Goal: Task Accomplishment & Management: Manage account settings

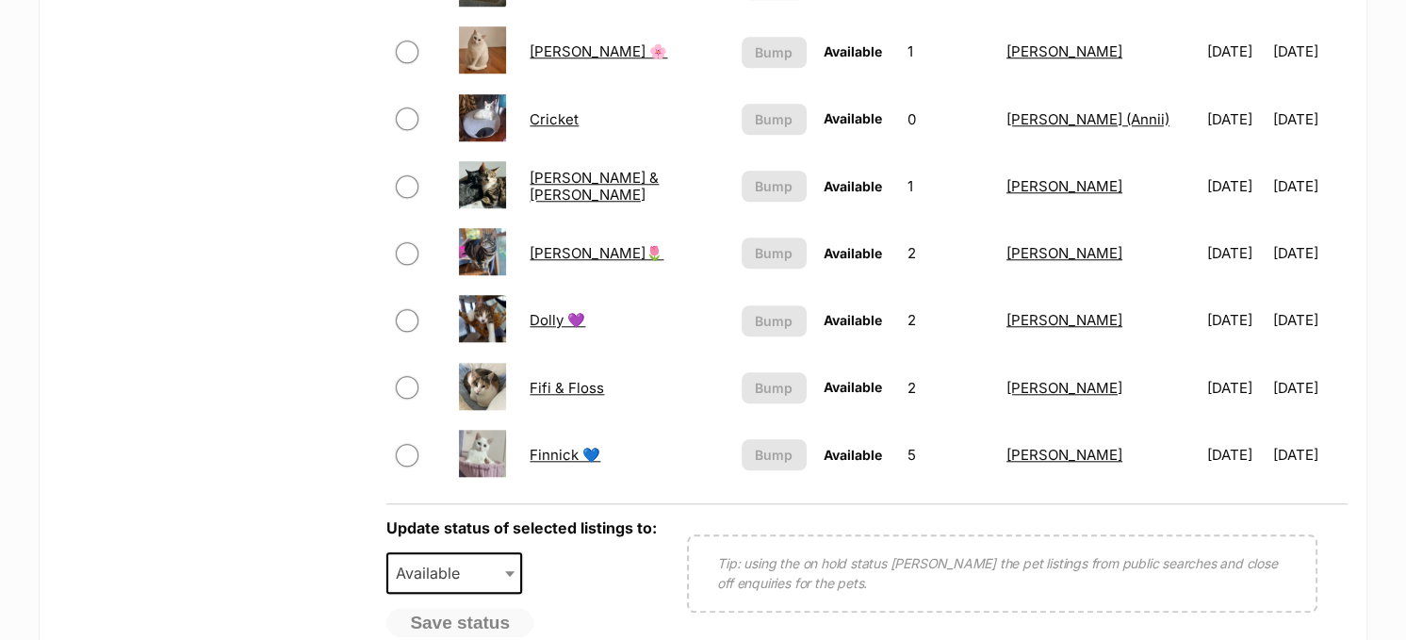
scroll to position [1507, 0]
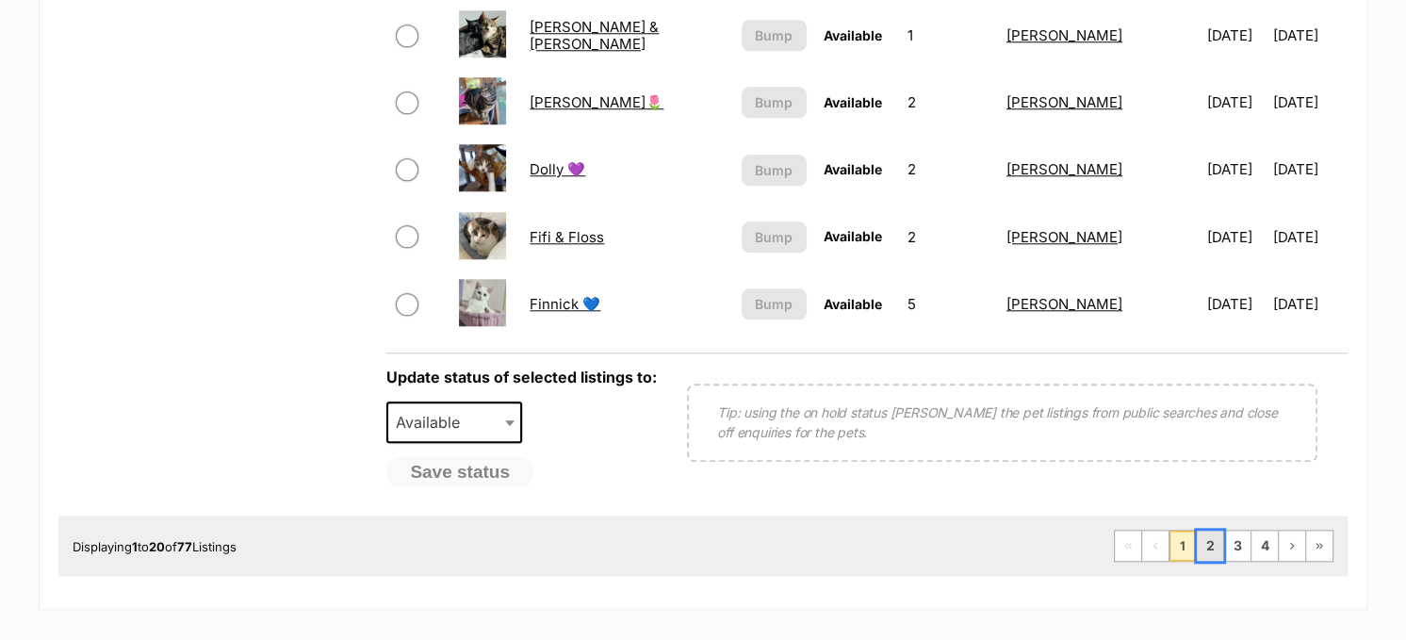
click at [1209, 532] on link "2" at bounding box center [1209, 545] width 26 height 30
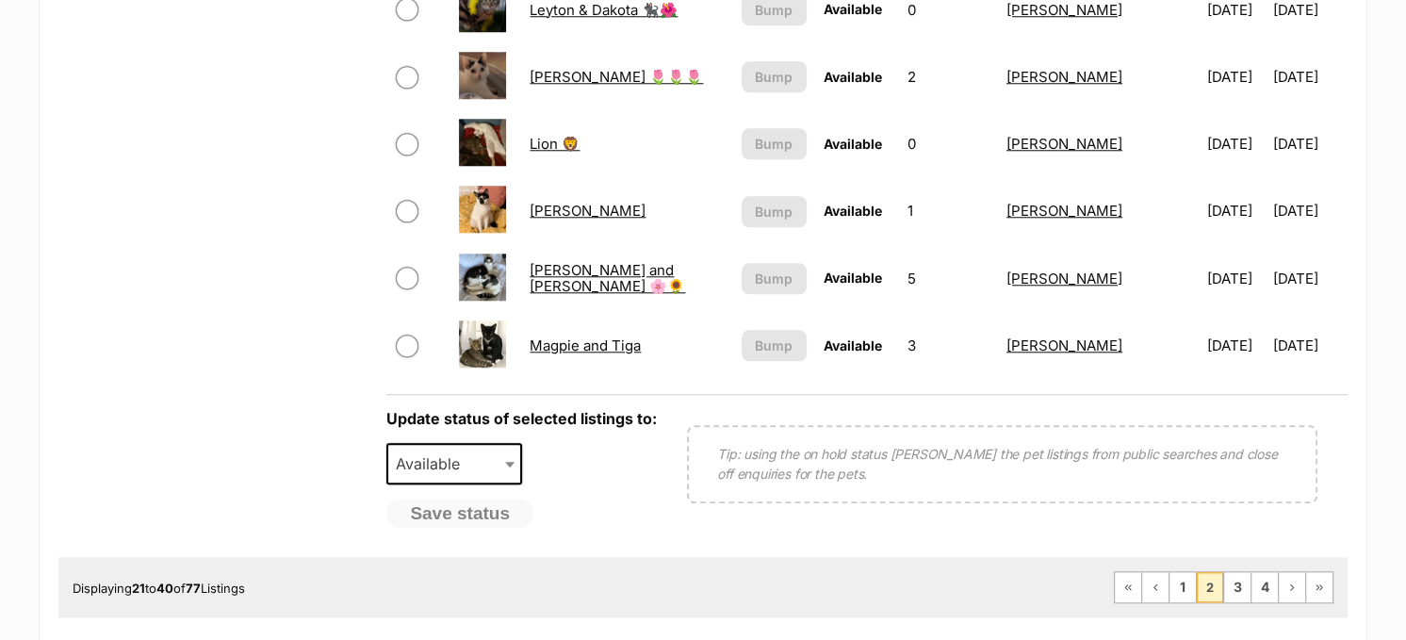
scroll to position [1507, 0]
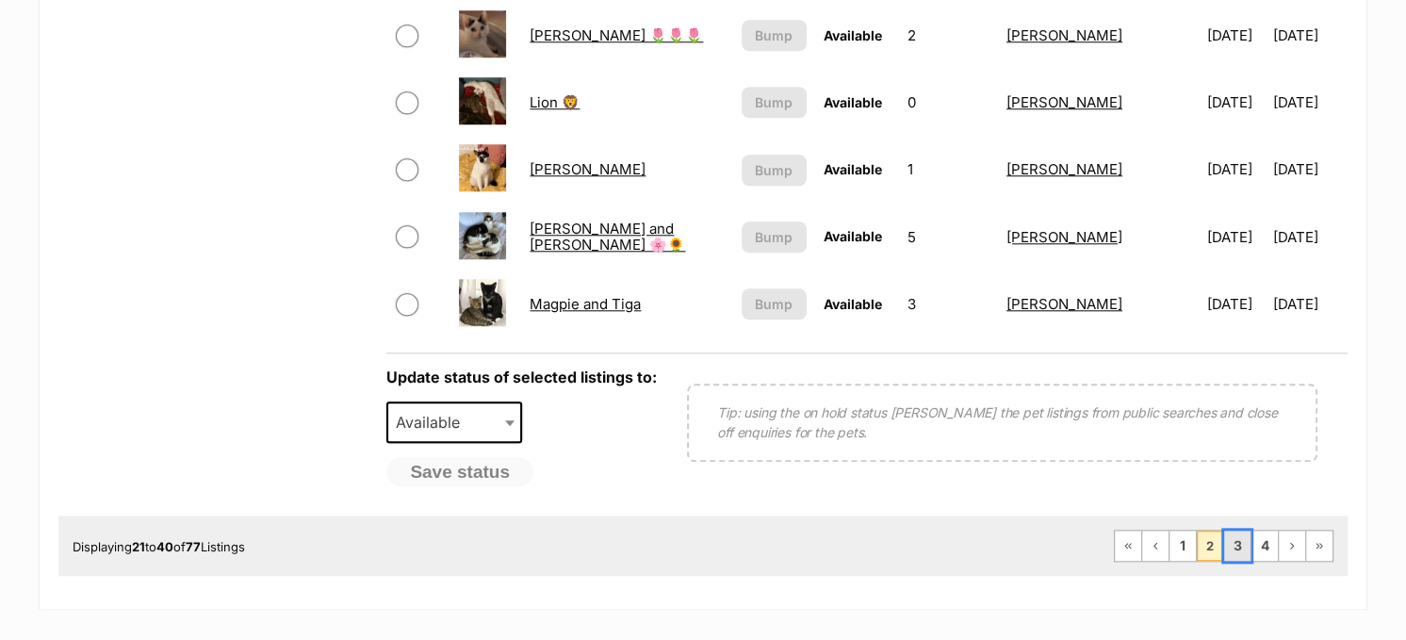
click at [1236, 535] on link "3" at bounding box center [1237, 545] width 26 height 30
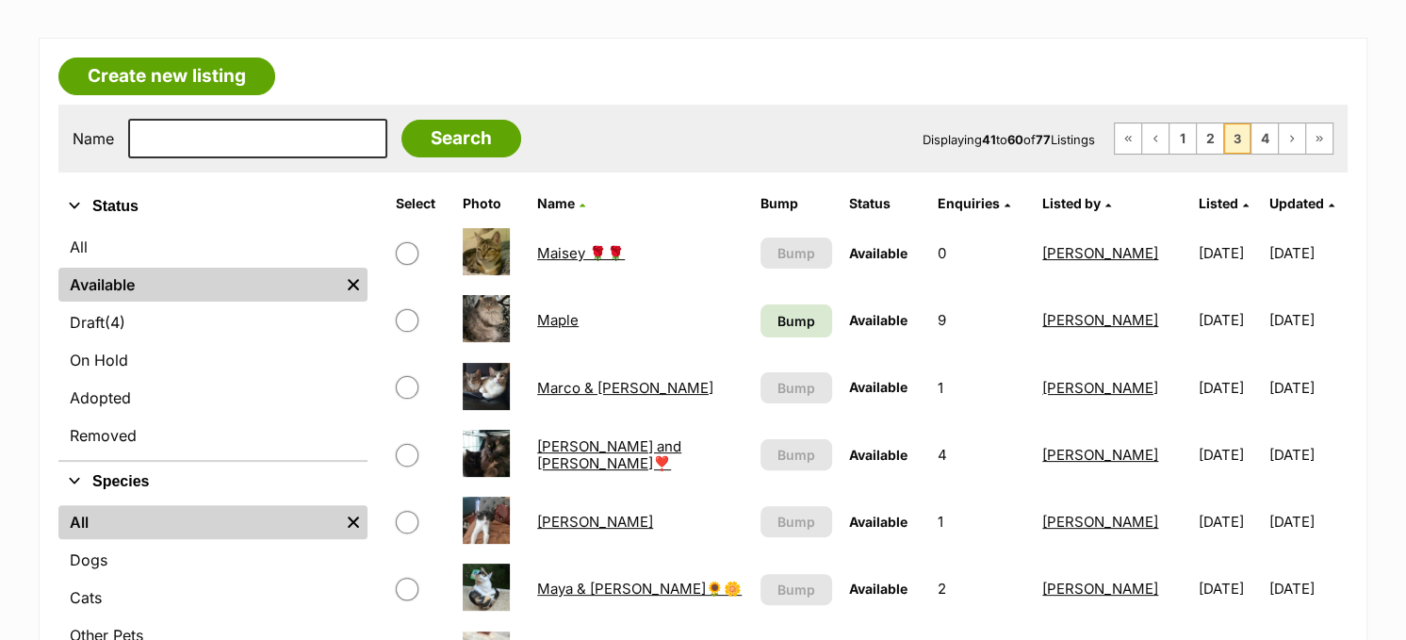
scroll to position [377, 0]
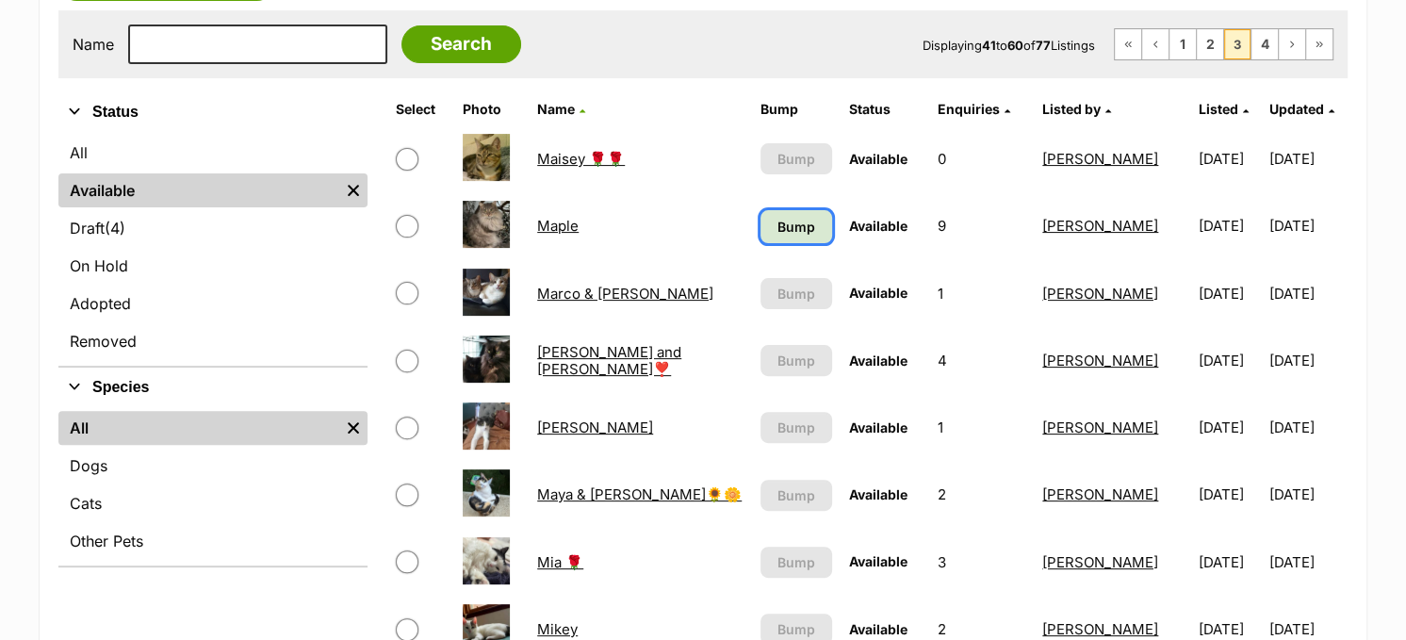
click at [777, 228] on span "Bump" at bounding box center [796, 227] width 38 height 20
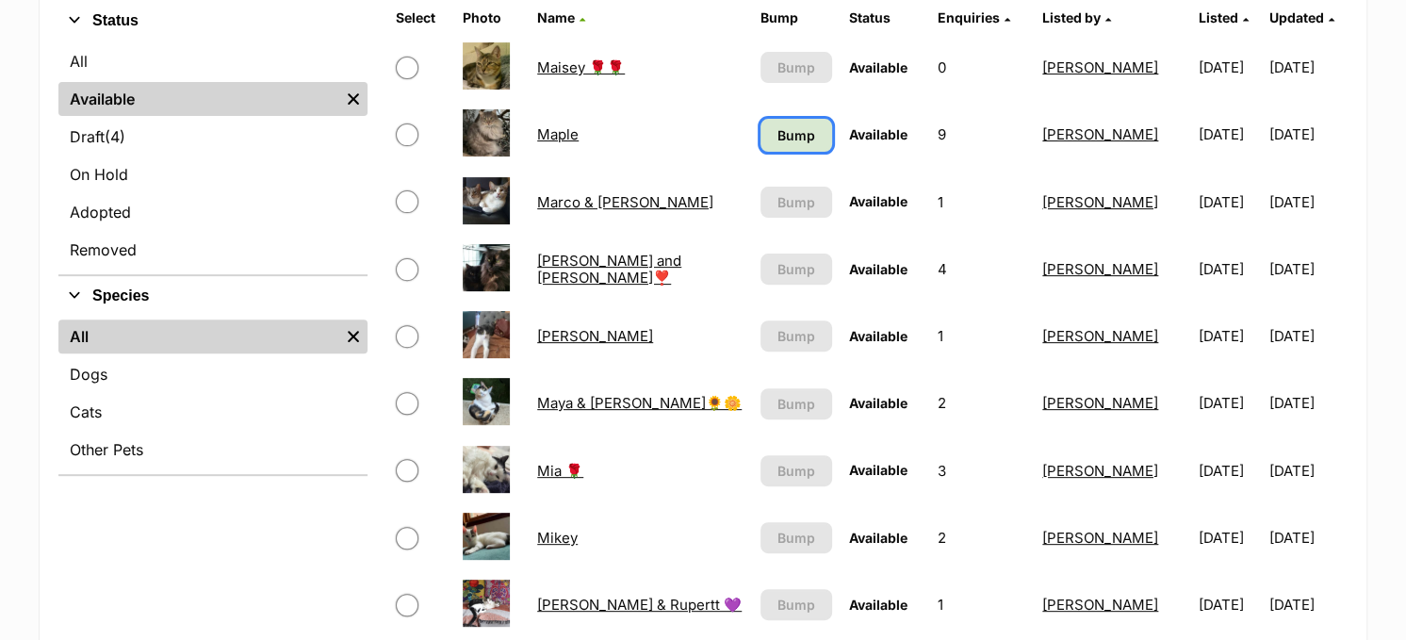
scroll to position [565, 0]
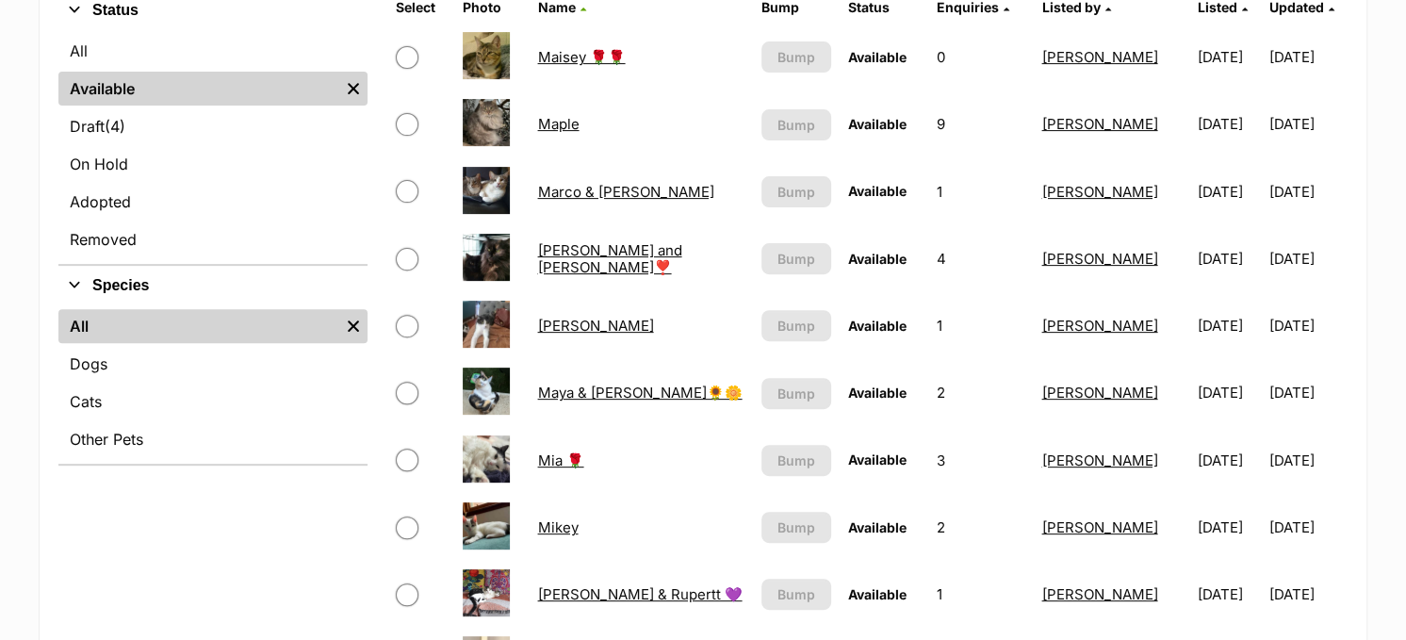
scroll to position [377, 0]
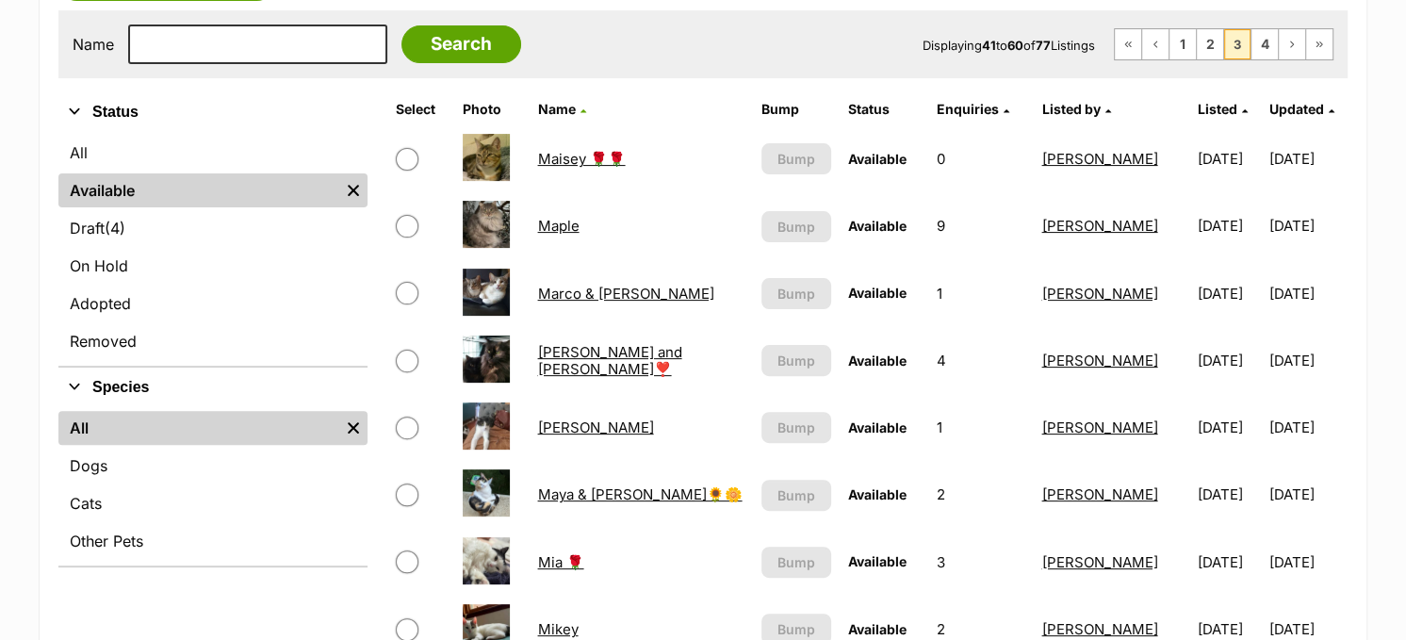
click at [545, 225] on link "Maple" at bounding box center [557, 226] width 41 height 18
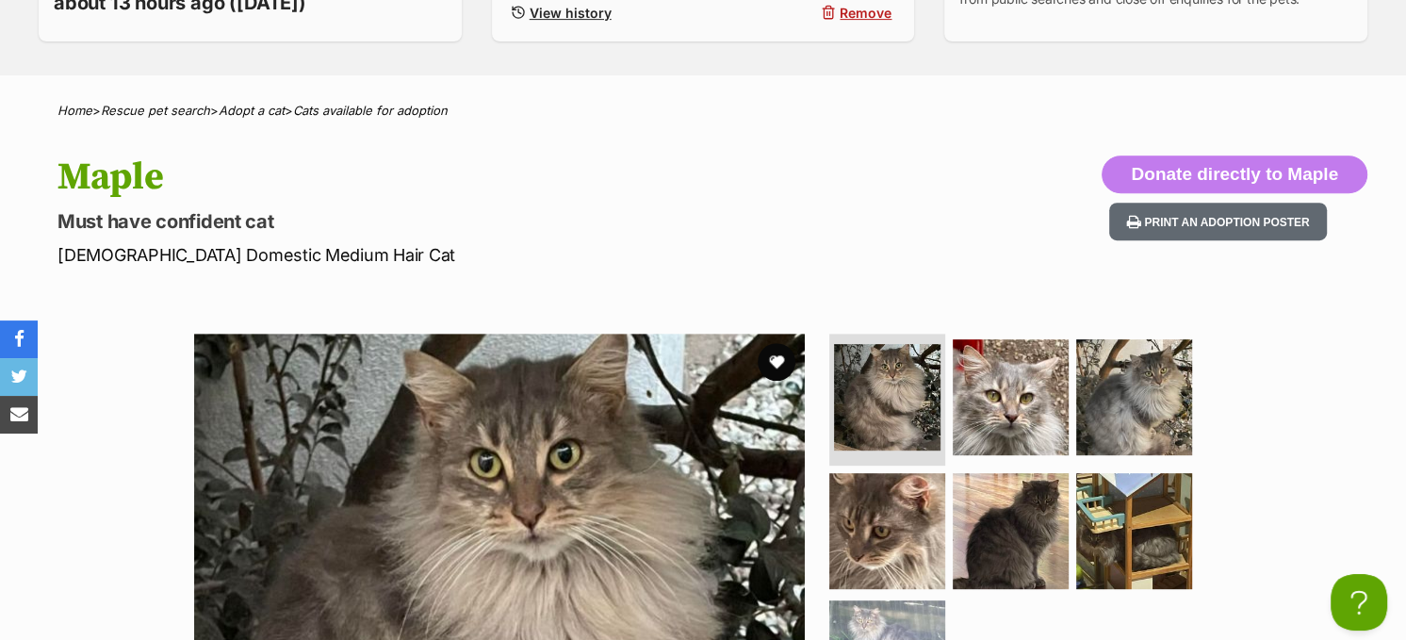
scroll to position [471, 0]
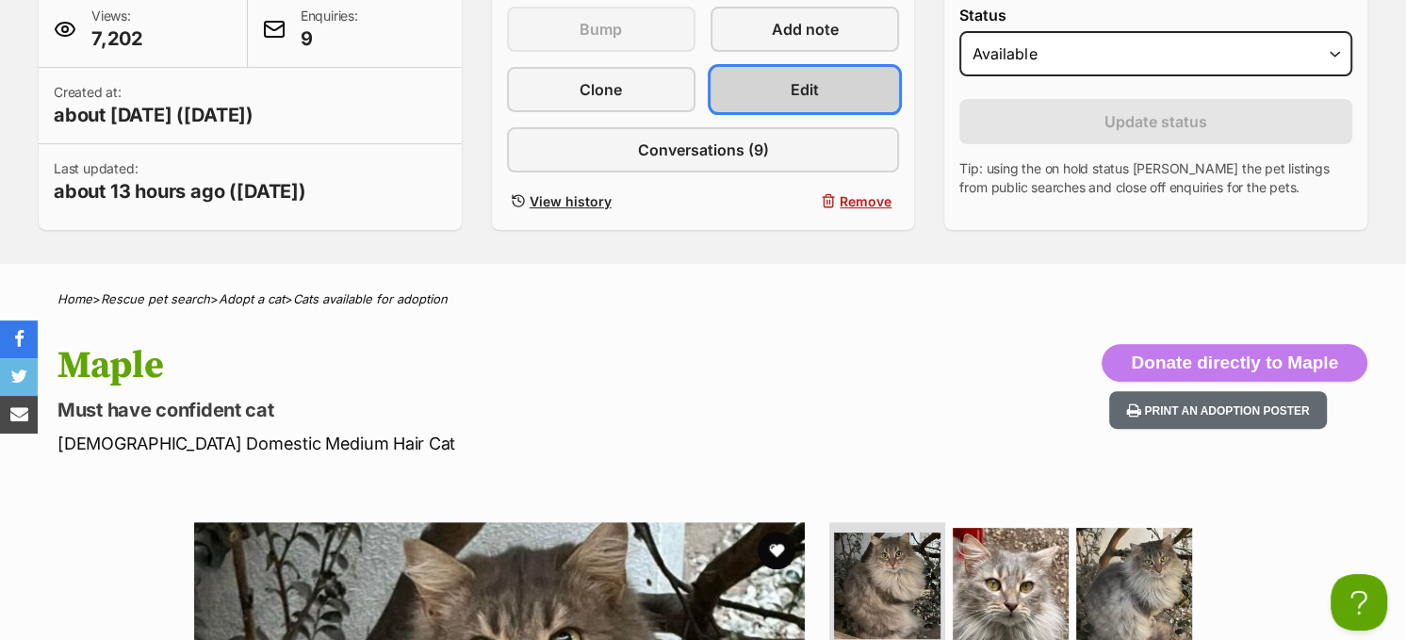
click at [837, 94] on link "Edit" at bounding box center [804, 89] width 188 height 45
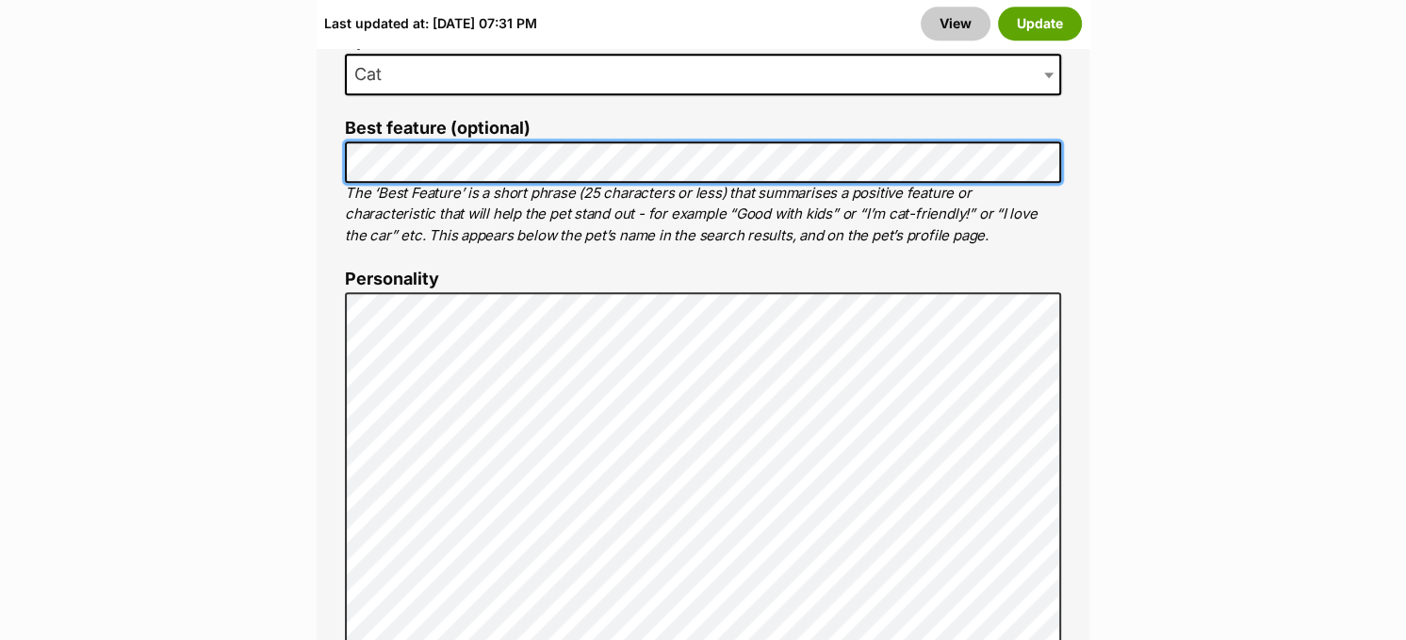
scroll to position [1413, 0]
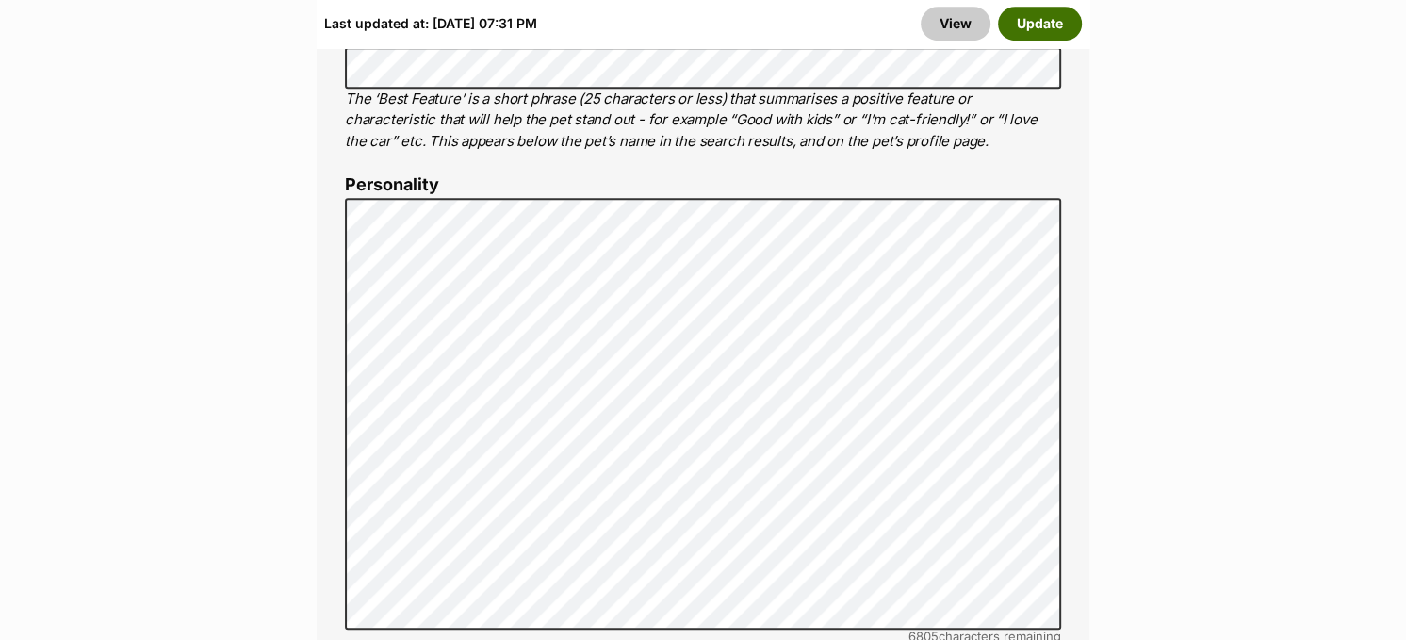
click at [1059, 25] on button "Update" at bounding box center [1040, 24] width 84 height 34
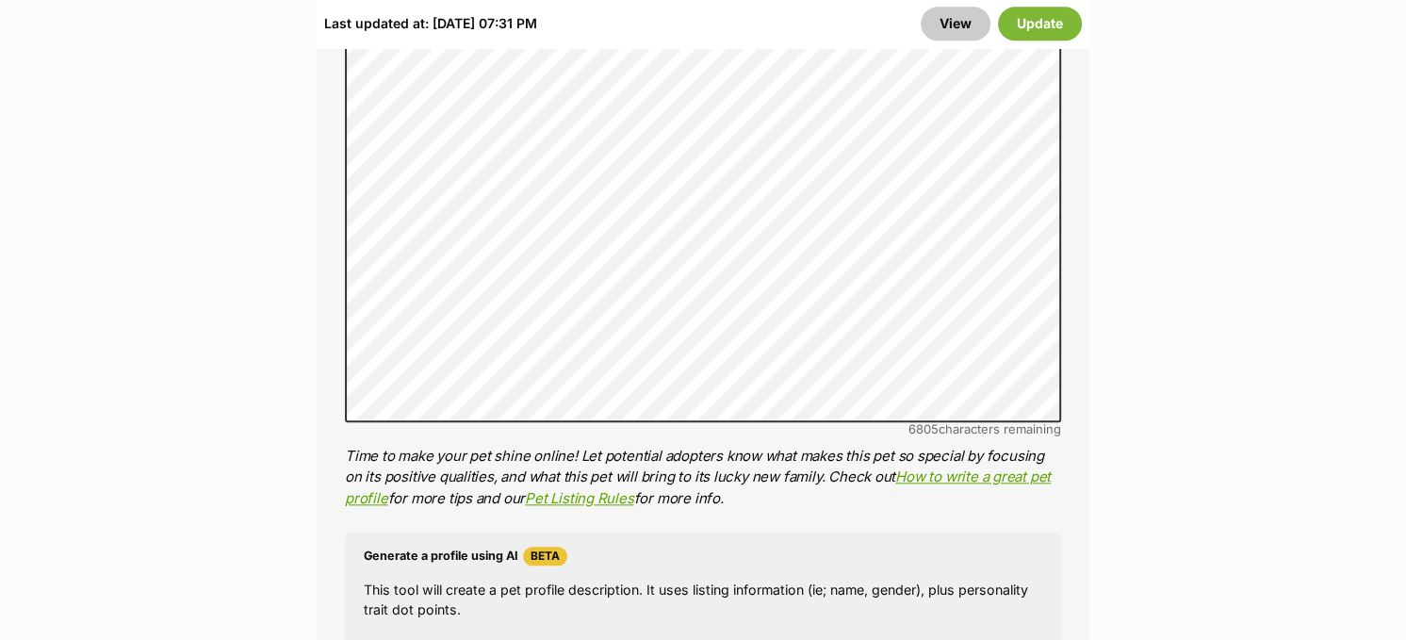
scroll to position [1884, 0]
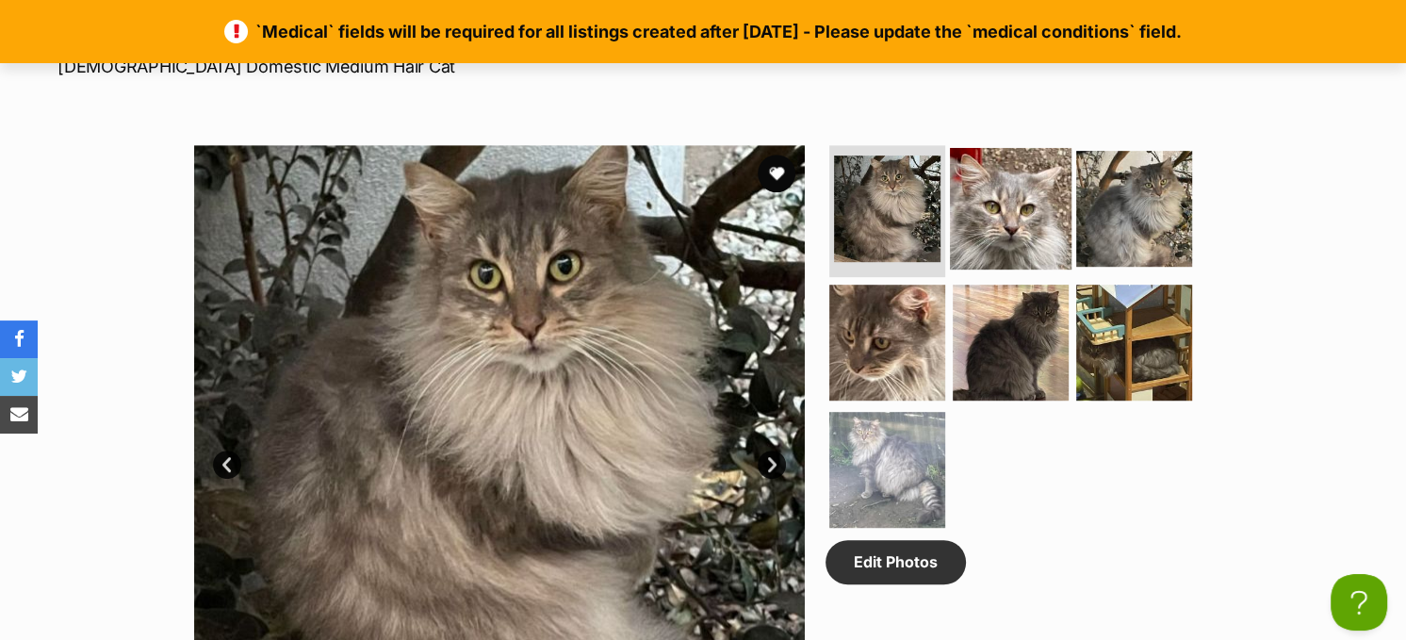
click at [989, 188] on img at bounding box center [1011, 209] width 122 height 122
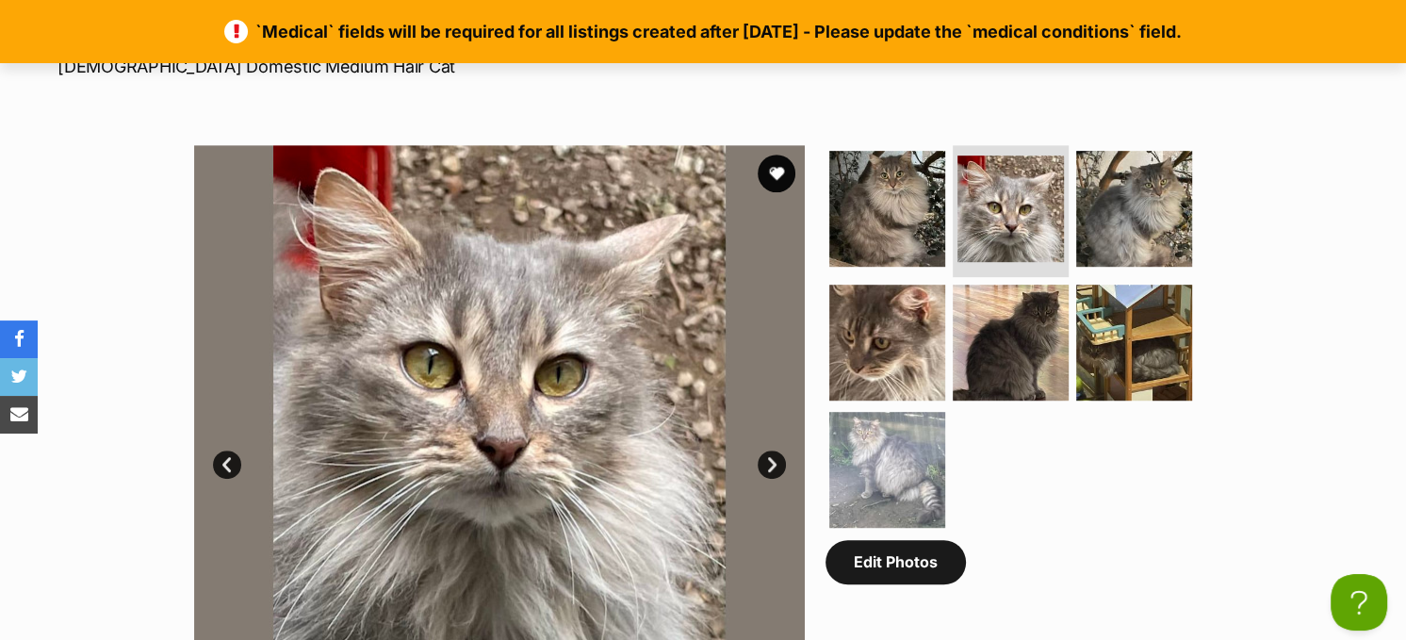
click at [930, 574] on link "Edit Photos" at bounding box center [895, 561] width 140 height 43
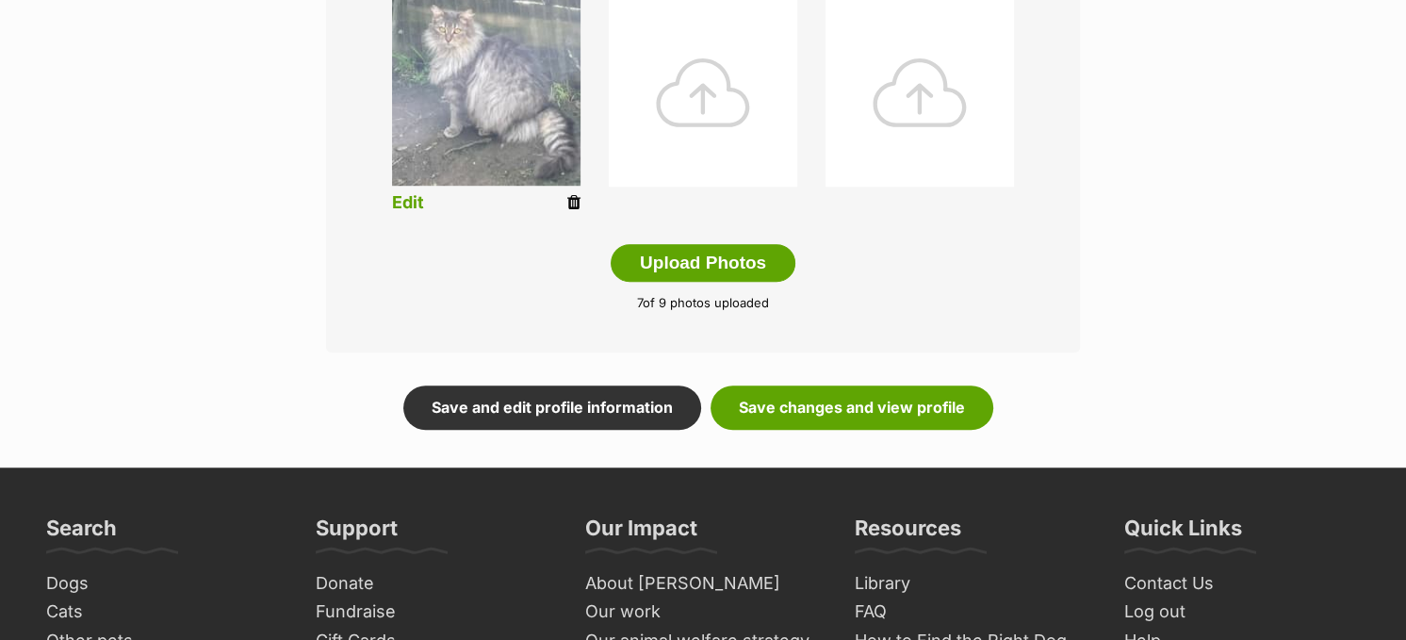
scroll to position [1036, 0]
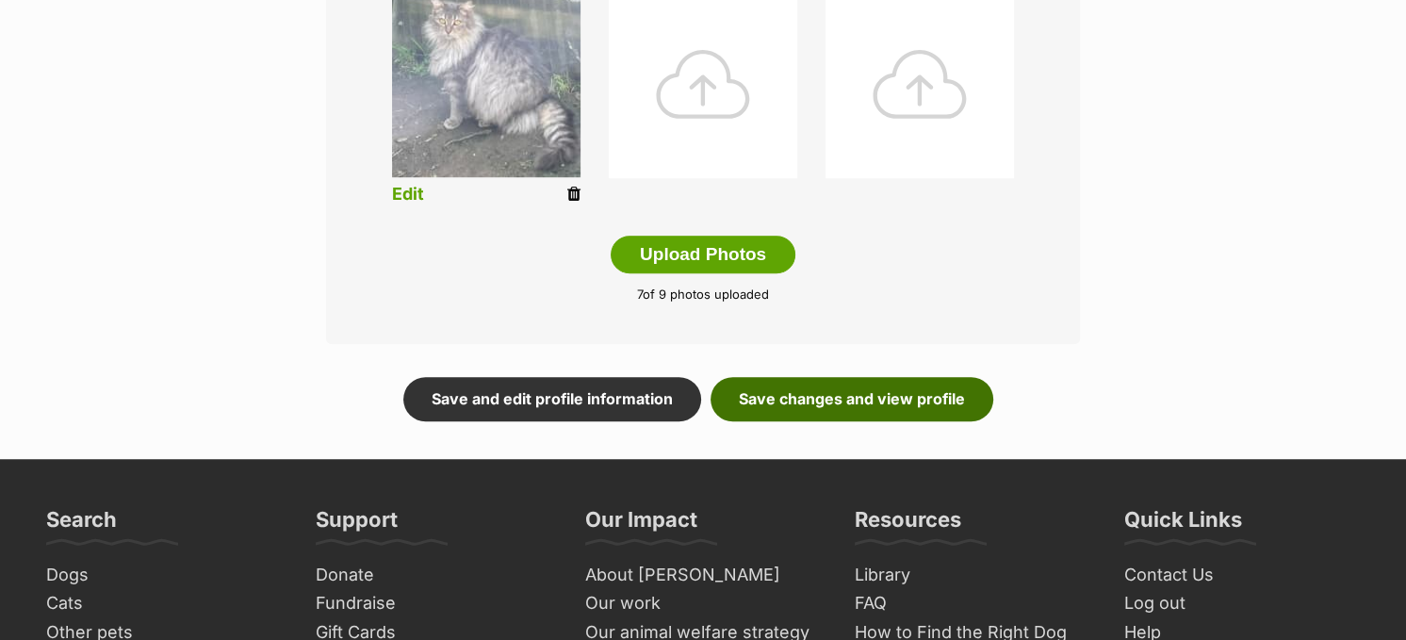
click at [958, 390] on link "Save changes and view profile" at bounding box center [851, 398] width 283 height 43
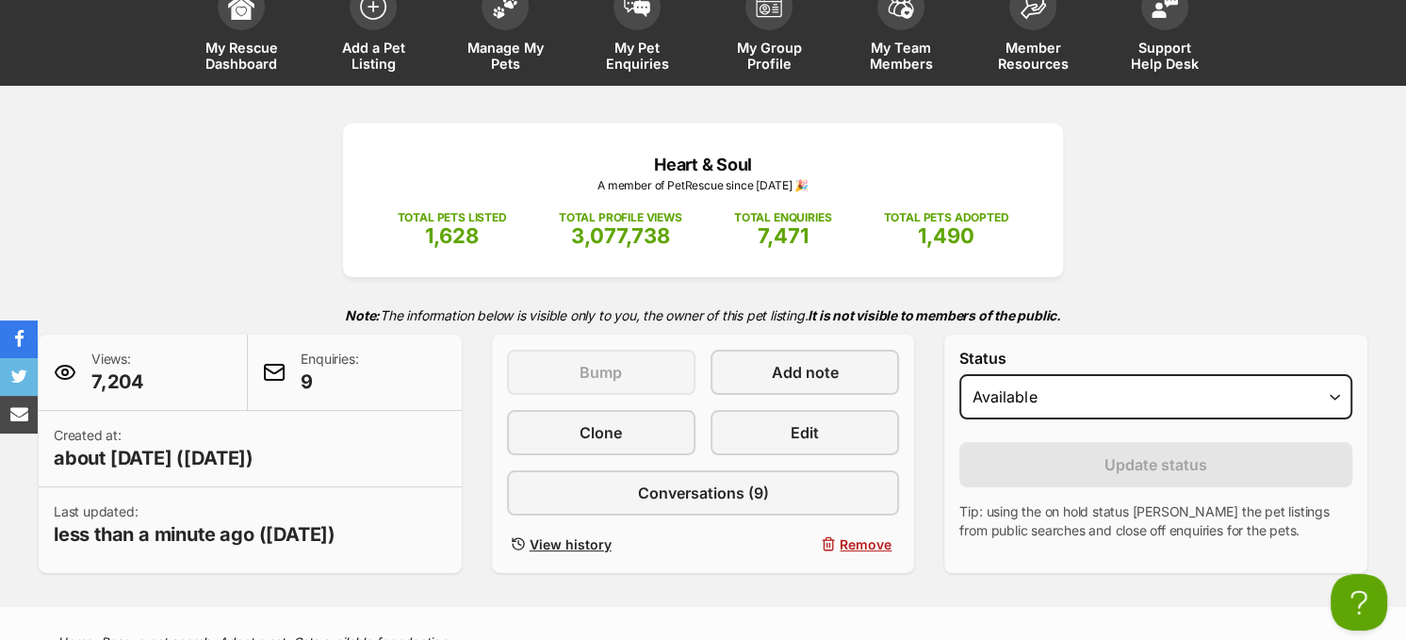
scroll to position [94, 0]
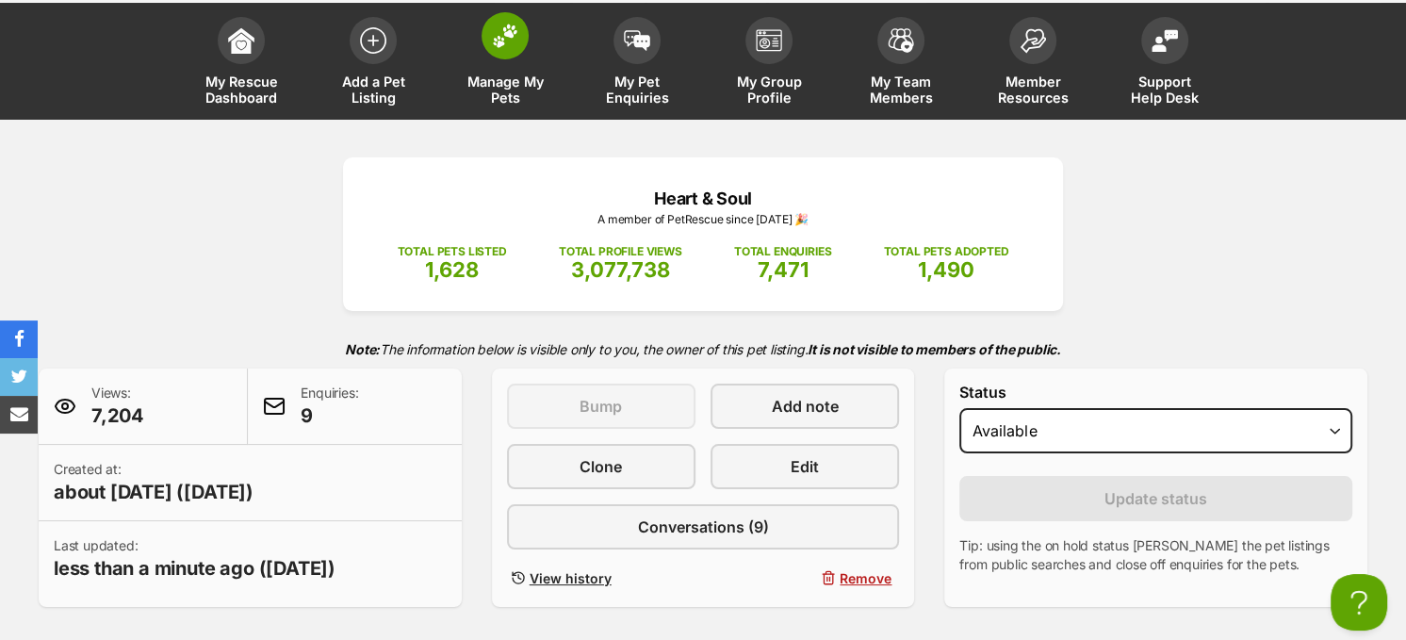
click at [510, 27] on img at bounding box center [505, 36] width 26 height 24
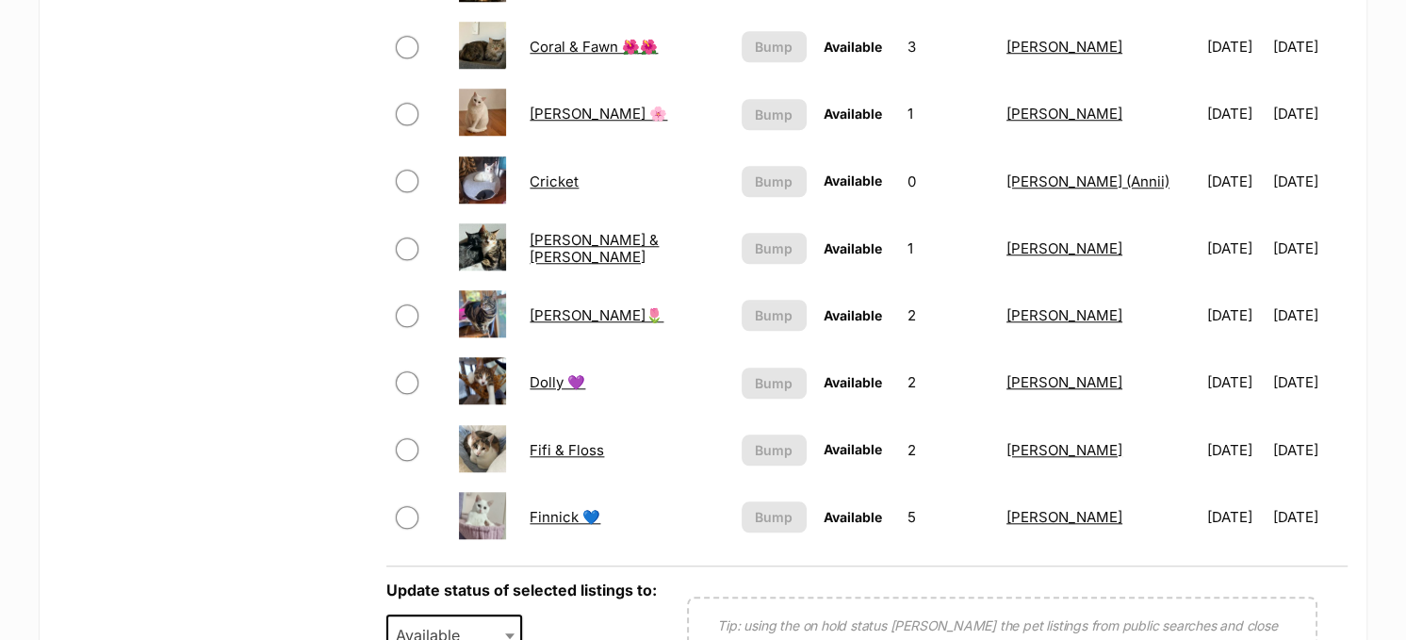
scroll to position [1413, 0]
